Goal: Information Seeking & Learning: Learn about a topic

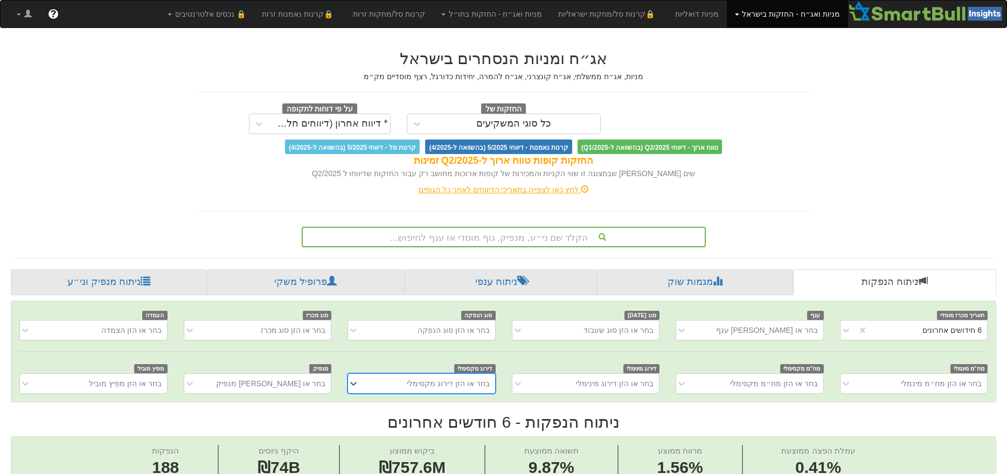
click at [487, 237] on div "הקלד שם ני״ע, מנפיק, גוף מוסדי או ענף לחיפוש..." at bounding box center [504, 237] width 404 height 20
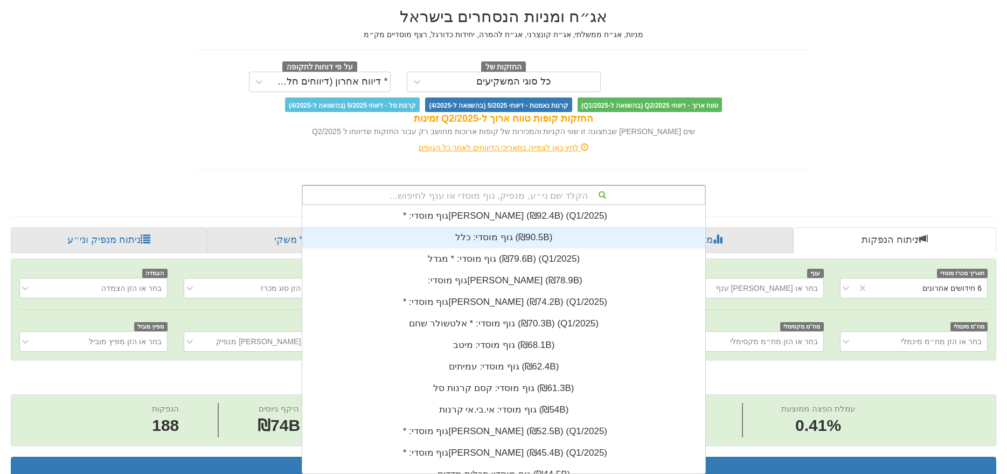
scroll to position [268, 0]
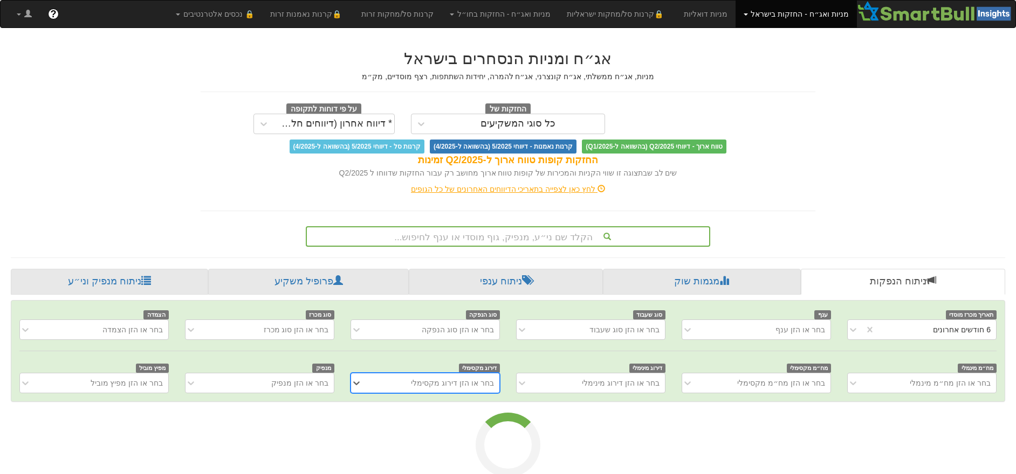
click at [509, 239] on div "הקלד שם ני״ע, מנפיק, גוף מוסדי או ענף לחיפוש..." at bounding box center [508, 236] width 404 height 20
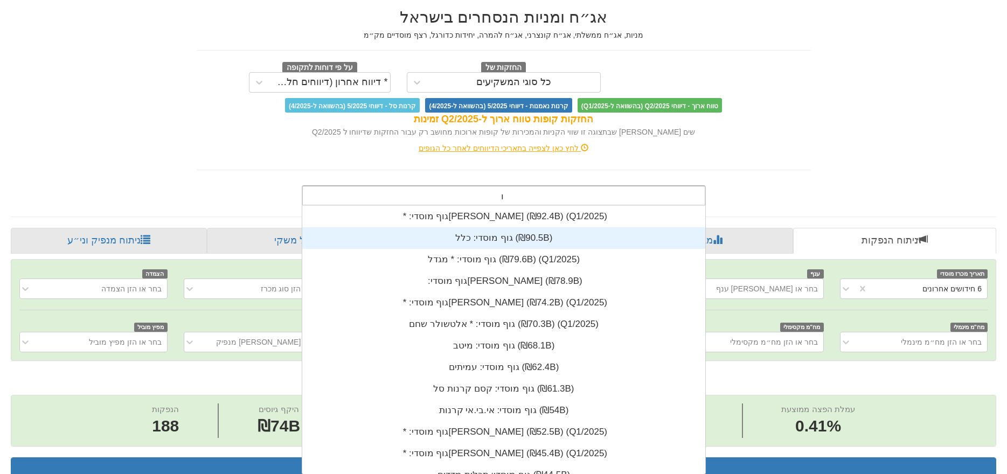
scroll to position [42, 0]
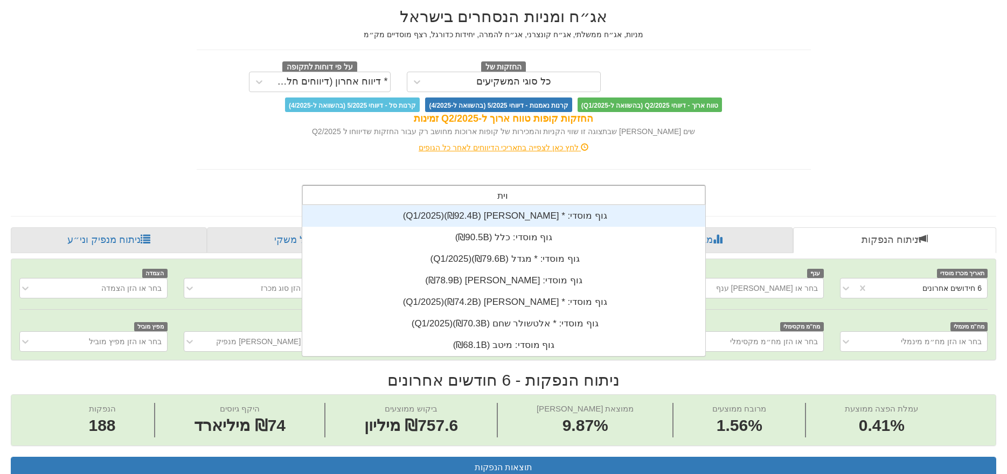
type input "ויתנ"
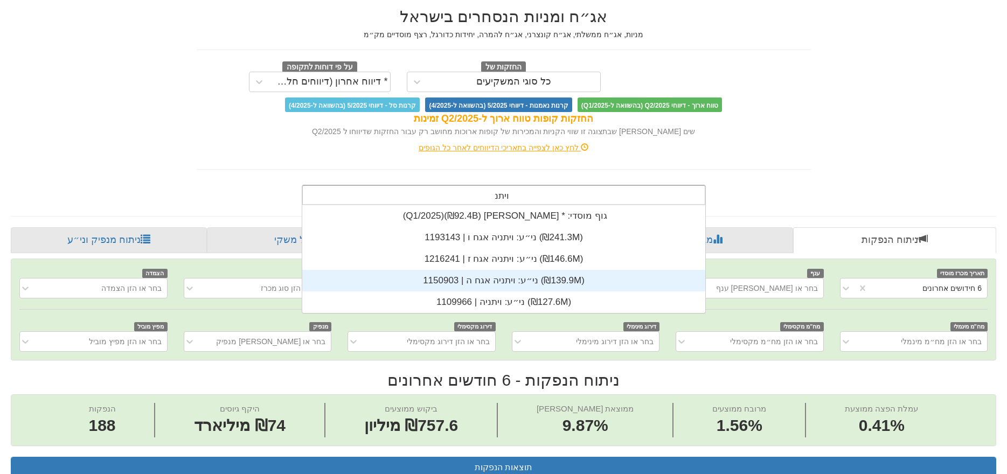
click at [502, 282] on div "ני״ע: ‏ויתניה אגח ה | 1150903 ‎(₪139.9M)‎" at bounding box center [503, 281] width 403 height 22
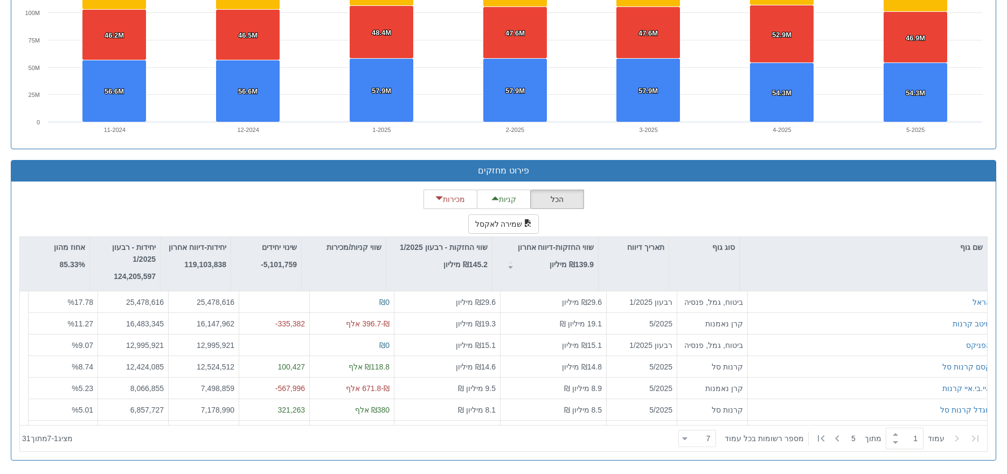
scroll to position [268, 0]
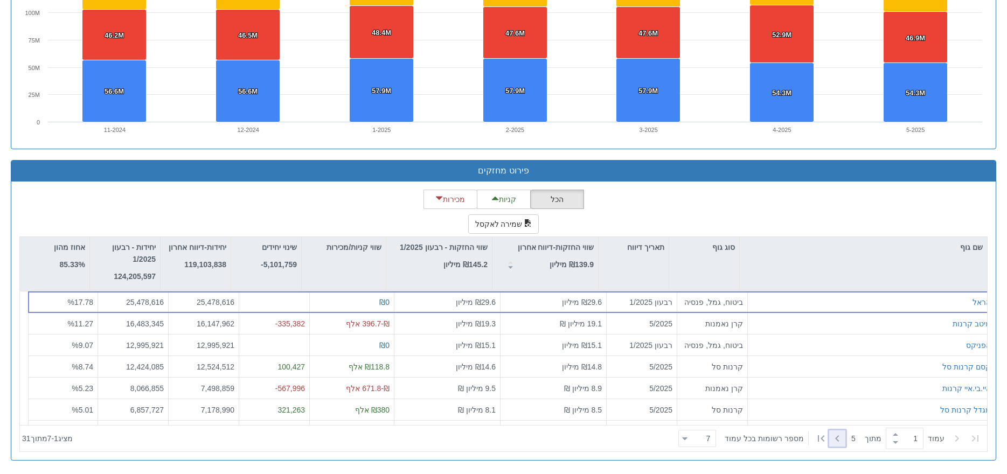
click at [831, 435] on icon at bounding box center [837, 438] width 13 height 13
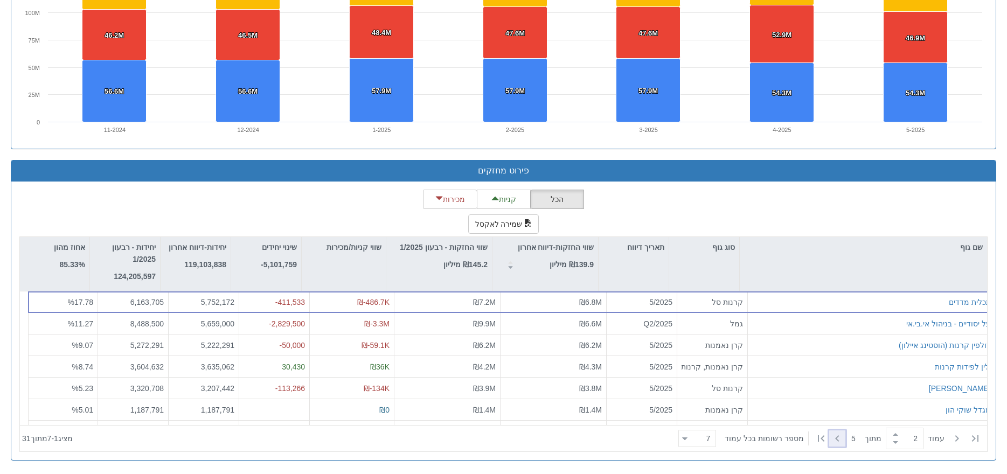
click at [831, 435] on icon at bounding box center [837, 438] width 13 height 13
type input "3"
